Goal: Task Accomplishment & Management: Use online tool/utility

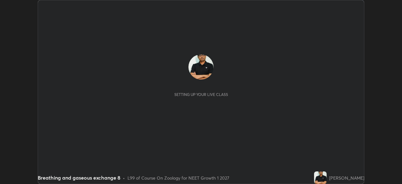
scroll to position [184, 402]
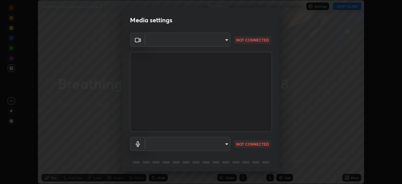
type input "fc38be1871f717ddc8e1b512eadbf63495b763d4820be899b5c927fedf8d93a0"
type input "51fe8f225bf5d629e72ad0ae53a519889cfb3ff01f940cc726373c4ba70a389a"
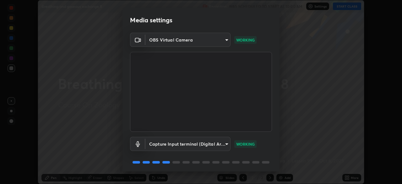
scroll to position [22, 0]
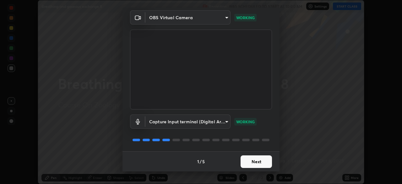
click at [254, 160] on button "Next" at bounding box center [256, 161] width 31 height 13
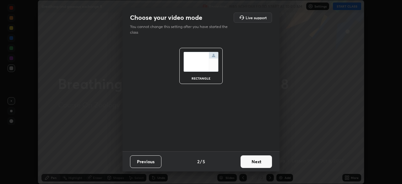
click at [262, 163] on button "Next" at bounding box center [256, 161] width 31 height 13
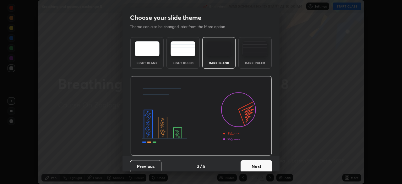
click at [265, 165] on button "Next" at bounding box center [256, 166] width 31 height 13
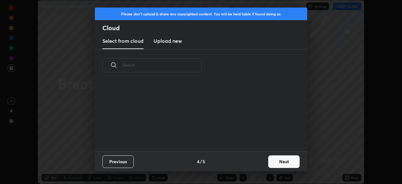
click at [279, 164] on button "Next" at bounding box center [283, 161] width 31 height 13
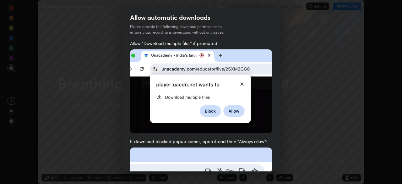
click at [277, 165] on div "Allow "Download multiple files" if prompted: If download blocked popup comes, o…" at bounding box center [200, 172] width 157 height 264
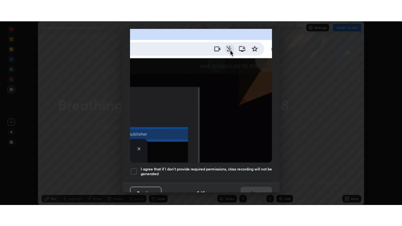
scroll to position [150, 0]
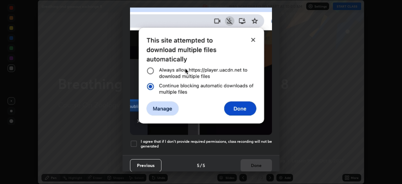
click at [280, 168] on div "Allow automatic downloads Please provide the following download permissions to …" at bounding box center [201, 92] width 402 height 184
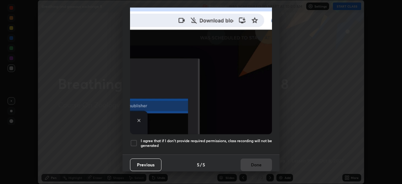
click at [134, 139] on div at bounding box center [134, 143] width 8 height 8
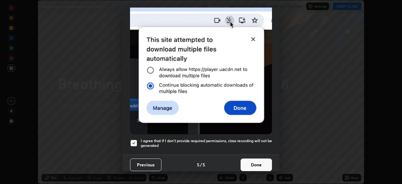
click at [251, 163] on button "Done" at bounding box center [256, 164] width 31 height 13
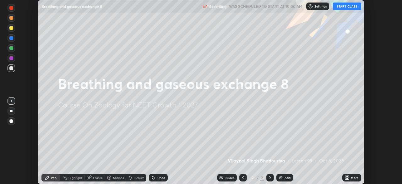
click at [340, 8] on button "START CLASS" at bounding box center [347, 7] width 28 height 8
click at [348, 176] on icon at bounding box center [348, 177] width 2 height 2
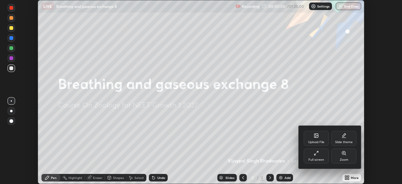
click at [316, 155] on icon at bounding box center [314, 154] width 1 height 1
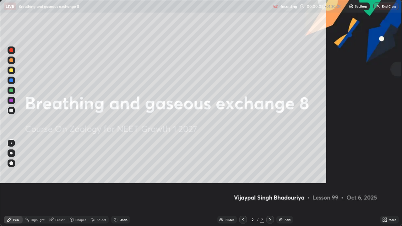
scroll to position [226, 402]
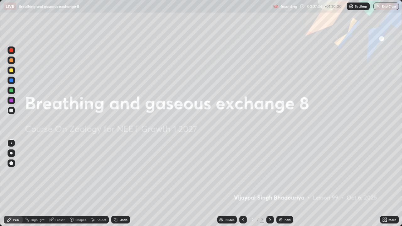
click at [285, 183] on div "Add" at bounding box center [287, 219] width 6 height 3
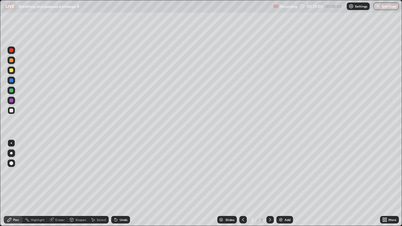
click at [121, 183] on div "Undo" at bounding box center [124, 219] width 8 height 3
click at [12, 111] on div at bounding box center [11, 111] width 4 height 4
click at [121, 183] on div "Undo" at bounding box center [124, 219] width 8 height 3
click at [122, 183] on div "Undo" at bounding box center [124, 219] width 8 height 3
click at [280, 183] on img at bounding box center [280, 219] width 5 height 5
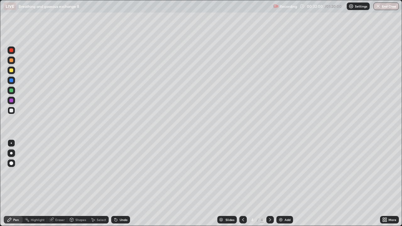
click at [13, 71] on div at bounding box center [11, 70] width 4 height 4
click at [12, 111] on div at bounding box center [11, 111] width 4 height 4
click at [282, 183] on img at bounding box center [280, 219] width 5 height 5
click at [60, 183] on div "Eraser" at bounding box center [57, 220] width 20 height 8
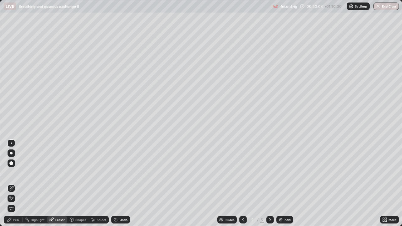
click at [18, 183] on div "Pen" at bounding box center [16, 219] width 6 height 3
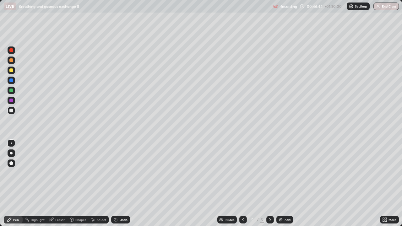
click at [57, 183] on div "Eraser" at bounding box center [59, 219] width 9 height 3
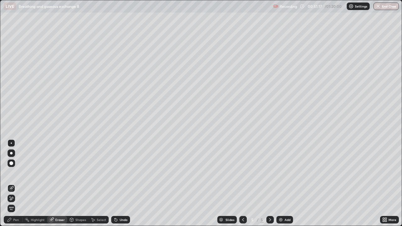
click at [279, 183] on img at bounding box center [280, 219] width 5 height 5
click at [16, 183] on div "Pen" at bounding box center [13, 220] width 19 height 8
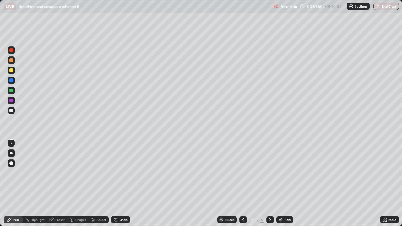
click at [120, 183] on div "Undo" at bounding box center [120, 220] width 19 height 8
click at [279, 183] on img at bounding box center [280, 219] width 5 height 5
click at [239, 183] on div at bounding box center [243, 220] width 8 height 8
click at [100, 183] on div "Select" at bounding box center [101, 219] width 9 height 3
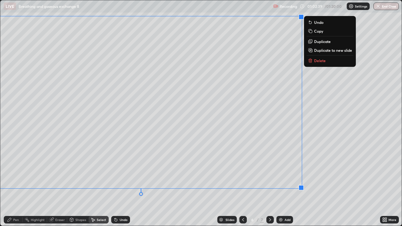
click at [47, 144] on div "0 ° Undo Copy Duplicate Duplicate to new slide Delete" at bounding box center [200, 112] width 401 height 225
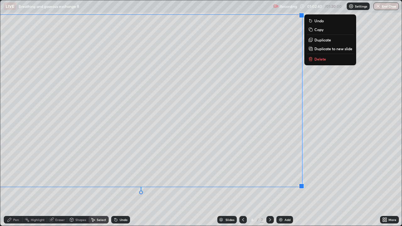
click at [20, 183] on div "Pen" at bounding box center [13, 220] width 19 height 8
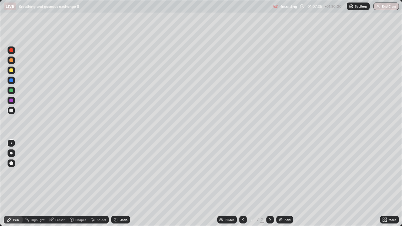
click at [280, 183] on div "Add" at bounding box center [284, 220] width 17 height 8
click at [242, 183] on icon at bounding box center [243, 219] width 2 height 3
click at [279, 183] on img at bounding box center [280, 219] width 5 height 5
click at [59, 183] on div "Eraser" at bounding box center [59, 219] width 9 height 3
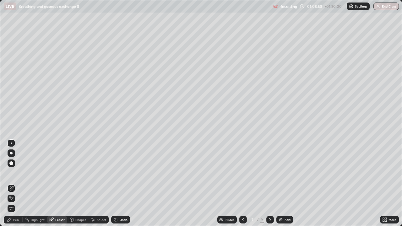
click at [19, 183] on div "Pen" at bounding box center [13, 220] width 19 height 8
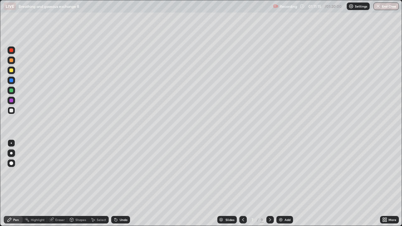
click at [386, 5] on button "End Class" at bounding box center [385, 7] width 25 height 8
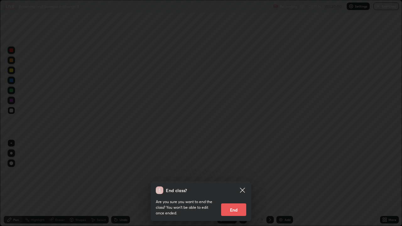
click at [236, 183] on button "End" at bounding box center [233, 209] width 25 height 13
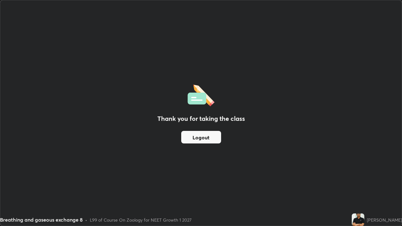
click at [197, 141] on button "Logout" at bounding box center [201, 137] width 40 height 13
